Goal: Task Accomplishment & Management: Manage account settings

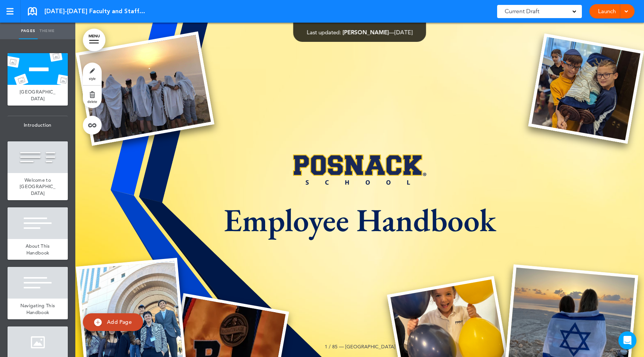
click at [608, 14] on link "Launch" at bounding box center [607, 11] width 24 height 14
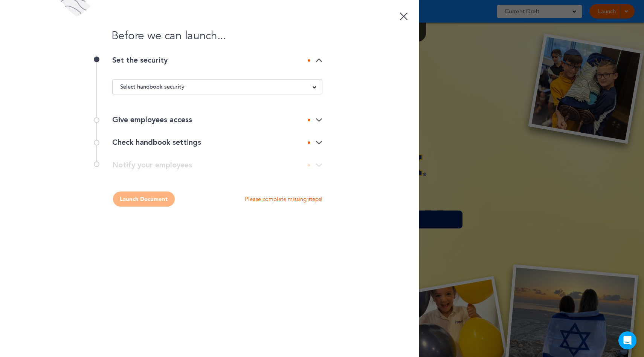
click at [257, 82] on div "Select handbook security Public link Private link Unlisted link" at bounding box center [217, 86] width 210 height 15
click at [248, 89] on div "Select handbook security" at bounding box center [217, 87] width 209 height 8
click at [214, 114] on li "Private link" at bounding box center [217, 114] width 209 height 9
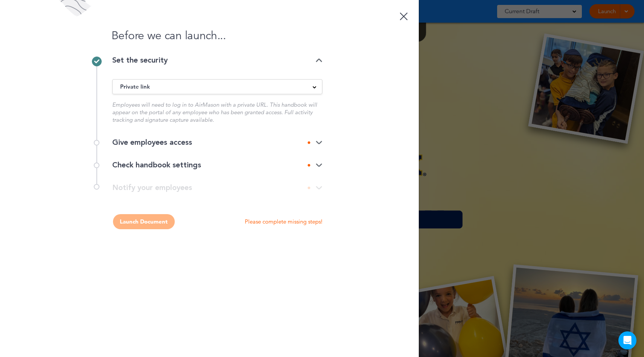
click at [191, 145] on div "Give employees access" at bounding box center [217, 143] width 210 height 8
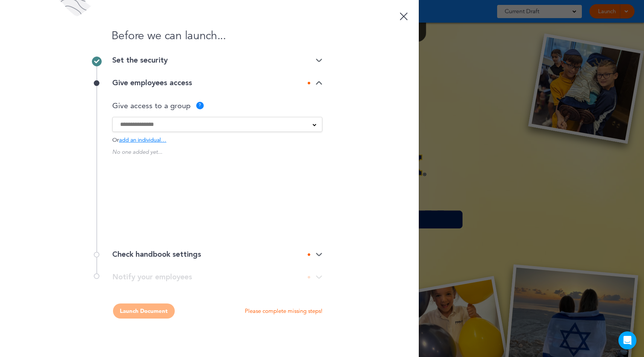
click at [191, 254] on div "Check handbook settings" at bounding box center [217, 255] width 210 height 8
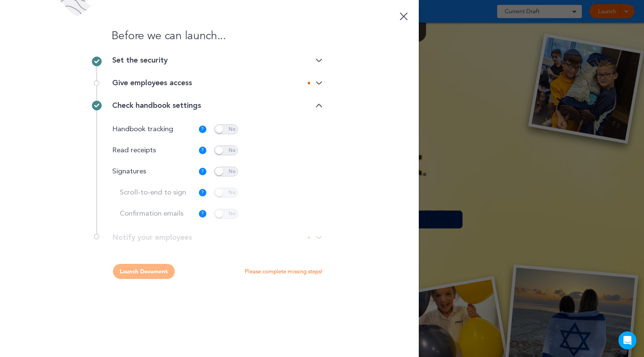
click at [211, 236] on div "**********" at bounding box center [209, 241] width 226 height 15
click at [318, 238] on div "**********" at bounding box center [209, 241] width 226 height 15
click at [226, 103] on div "Check handbook settings" at bounding box center [217, 106] width 210 height 8
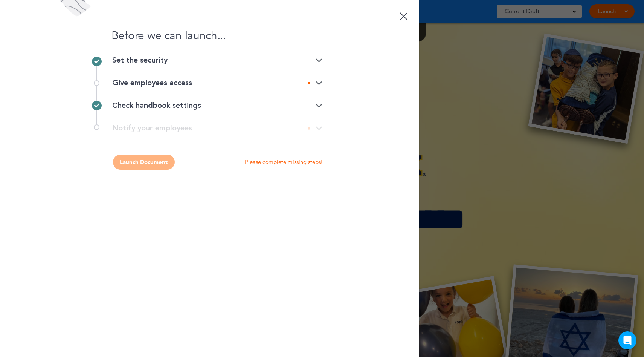
click at [315, 110] on div "Check handbook settings" at bounding box center [217, 105] width 210 height 23
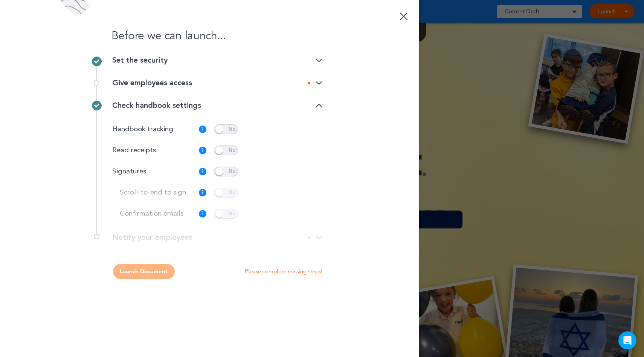
click at [241, 79] on div "Give employees access" at bounding box center [217, 83] width 210 height 8
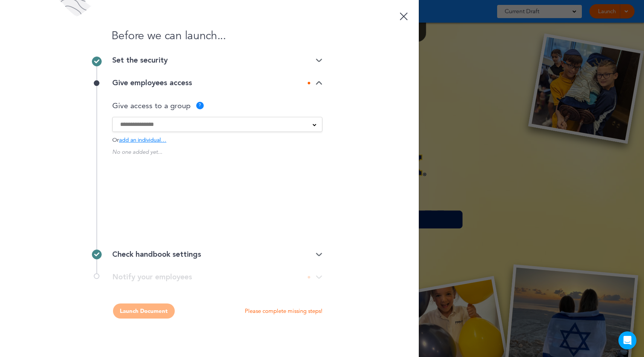
click at [153, 138] on span "add an individual…" at bounding box center [142, 141] width 47 height 6
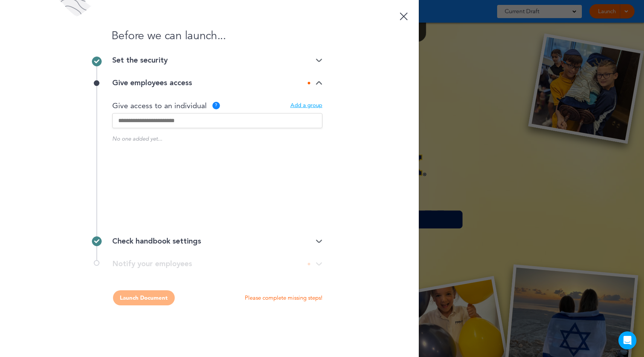
click at [163, 121] on input "text" at bounding box center [217, 120] width 210 height 15
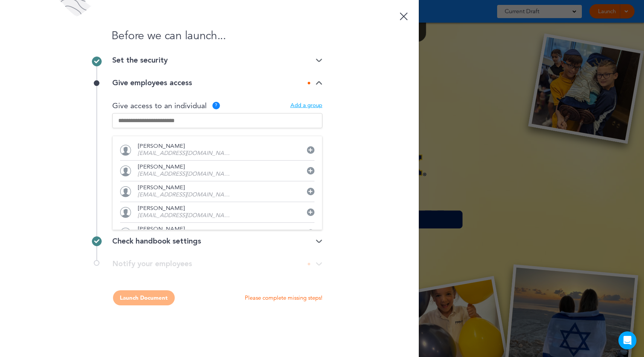
click at [181, 154] on p "[EMAIL_ADDRESS][DOMAIN_NAME]" at bounding box center [185, 154] width 94 height 6
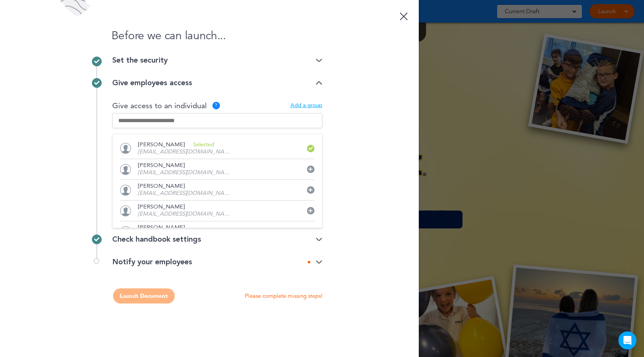
click at [318, 87] on div "Give employees access" at bounding box center [217, 83] width 210 height 23
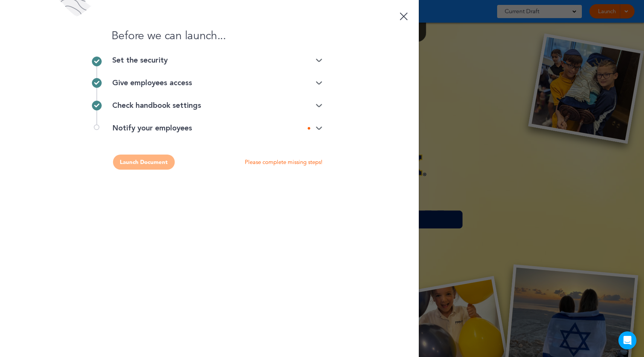
click at [317, 102] on div "Check handbook settings" at bounding box center [217, 106] width 210 height 8
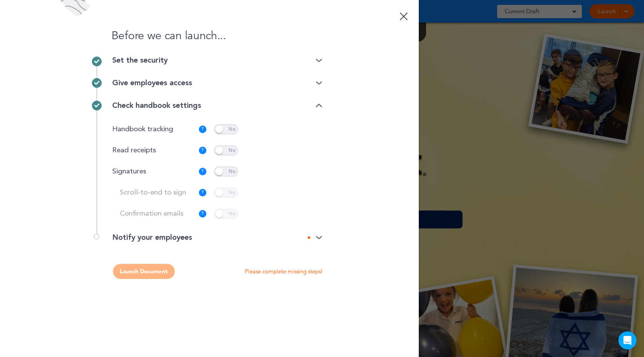
click at [317, 102] on div "Check handbook settings" at bounding box center [217, 106] width 210 height 8
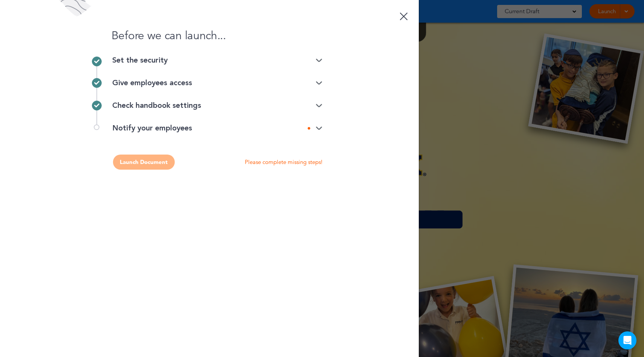
click at [317, 128] on img at bounding box center [319, 128] width 7 height 5
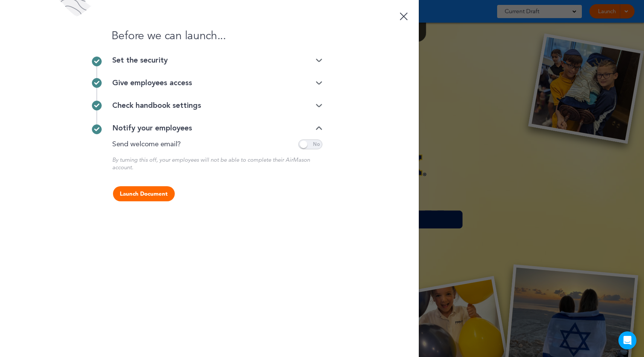
click at [313, 141] on span at bounding box center [310, 144] width 24 height 10
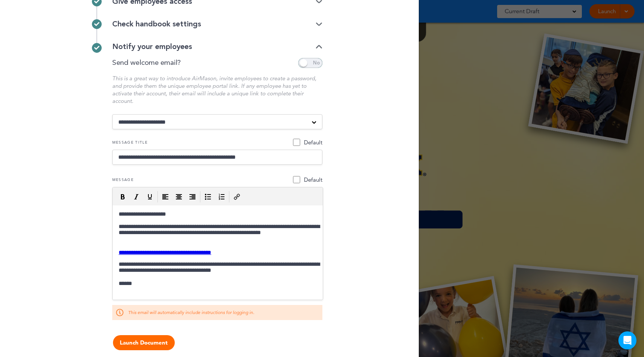
scroll to position [87, 0]
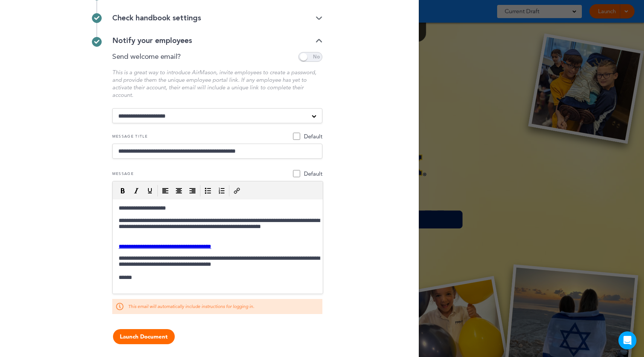
click at [432, 49] on div at bounding box center [322, 178] width 644 height 357
